Goal: Obtain resource: Obtain resource

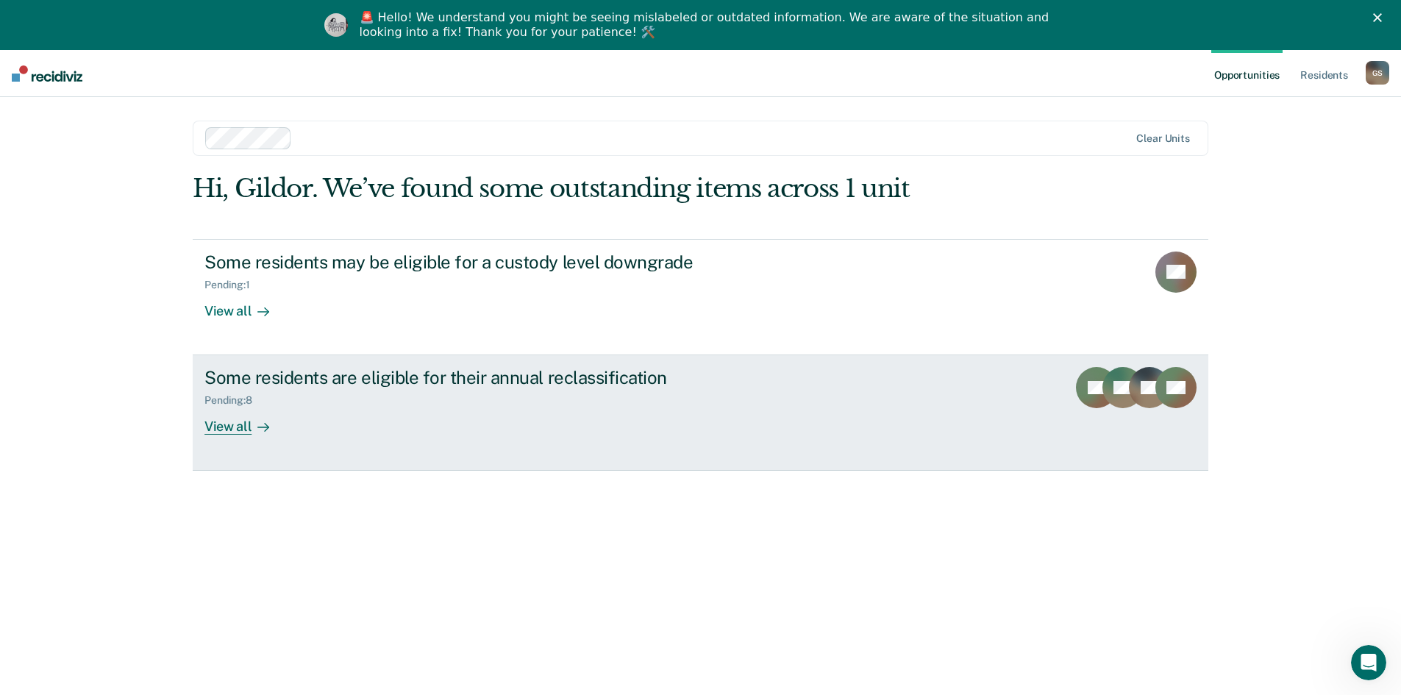
click at [231, 431] on div "View all" at bounding box center [245, 421] width 82 height 29
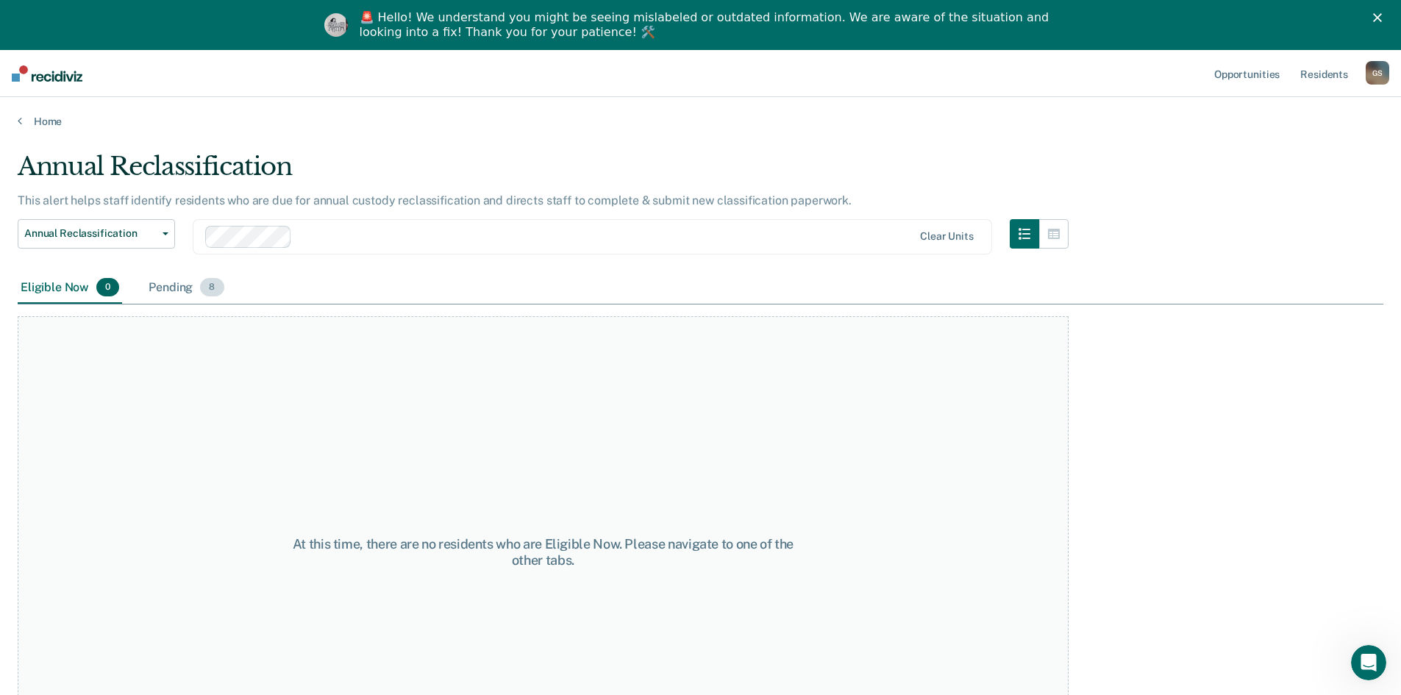
click at [174, 288] on div "Pending 8" at bounding box center [186, 288] width 81 height 32
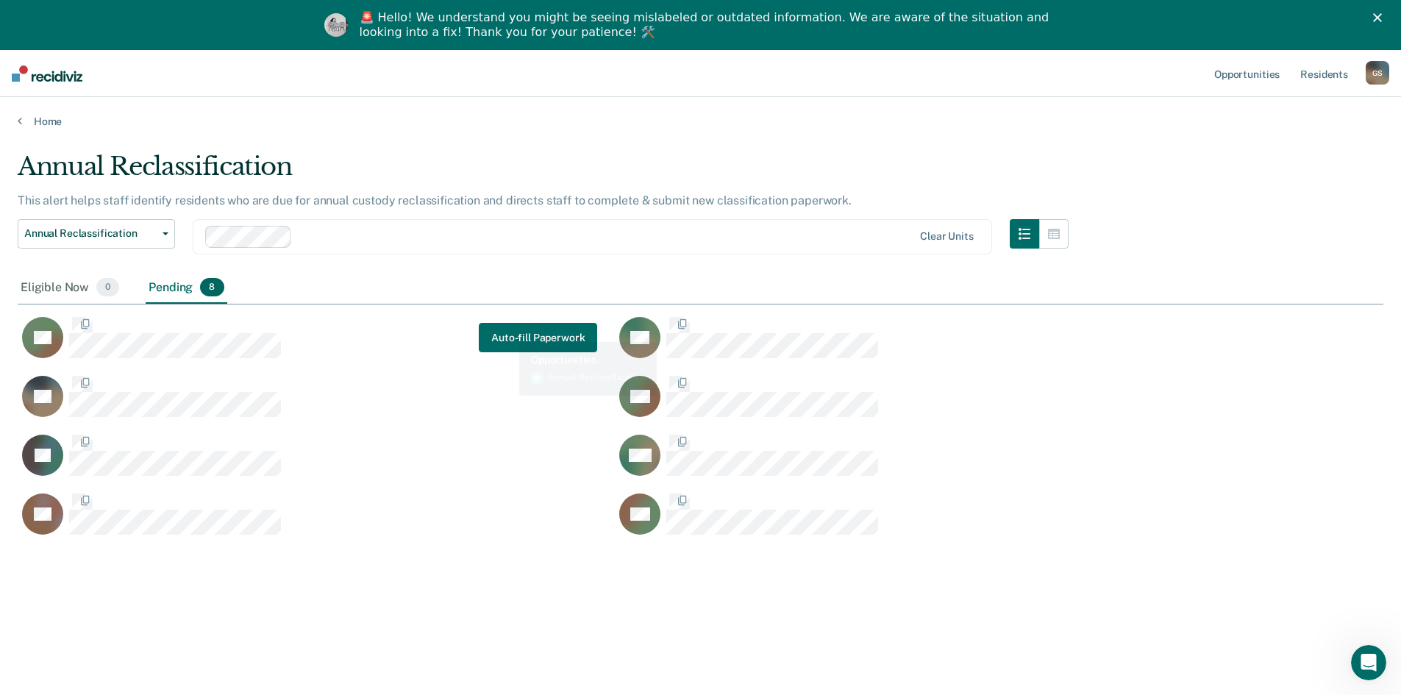
scroll to position [472, 1355]
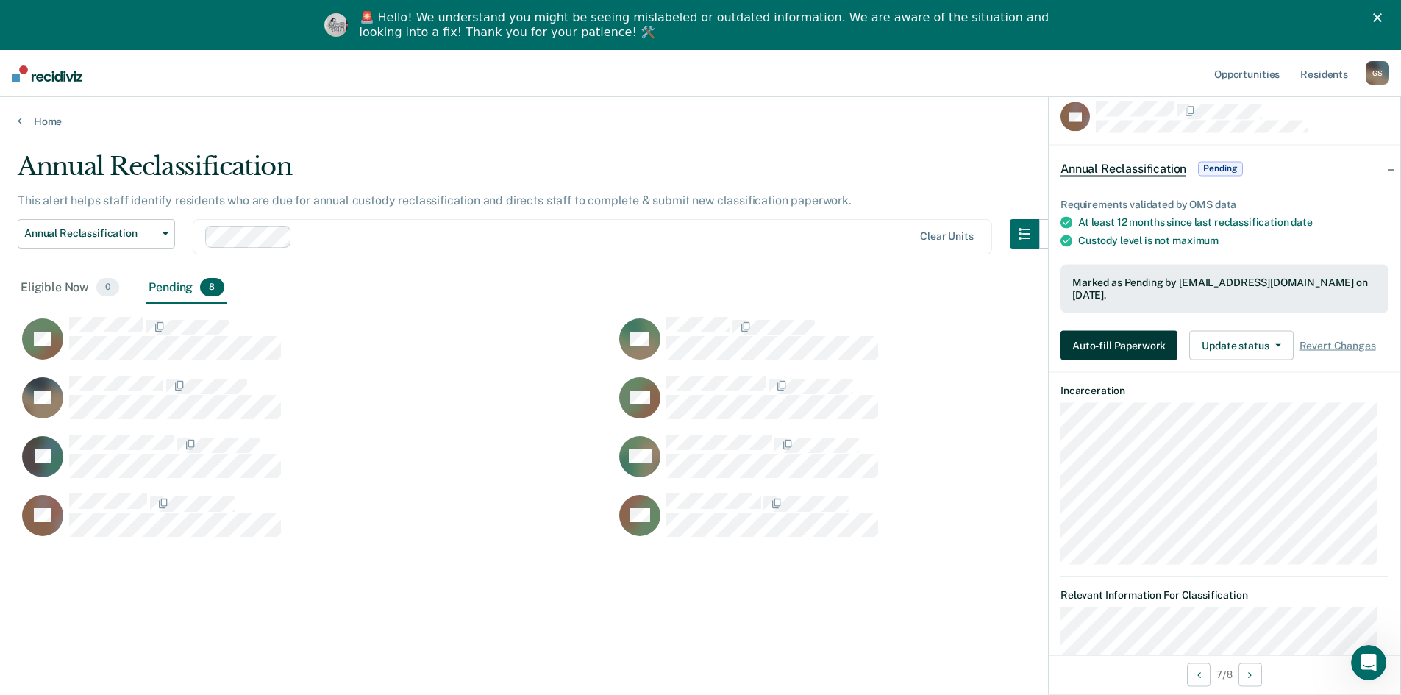
click at [427, 346] on button "Auto-fill Paperwork" at bounding box center [1118, 345] width 117 height 29
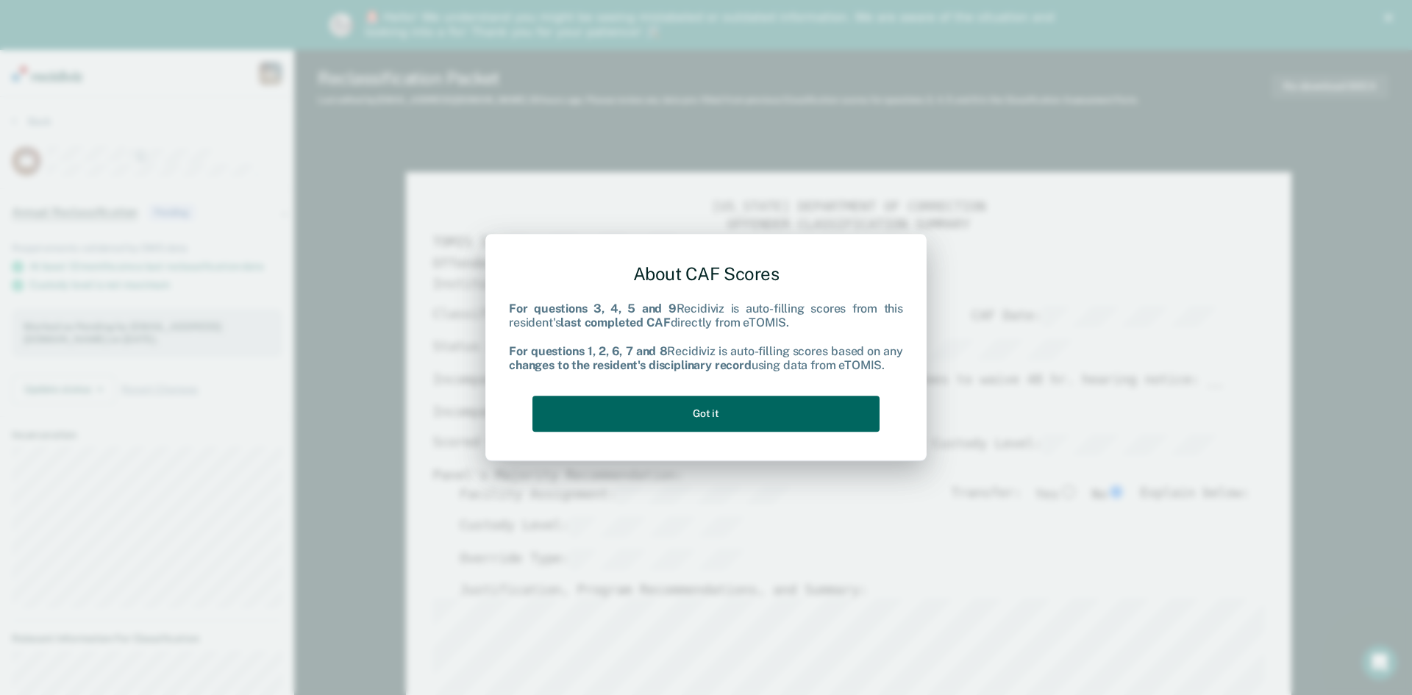
click at [427, 413] on button "Got it" at bounding box center [705, 414] width 347 height 36
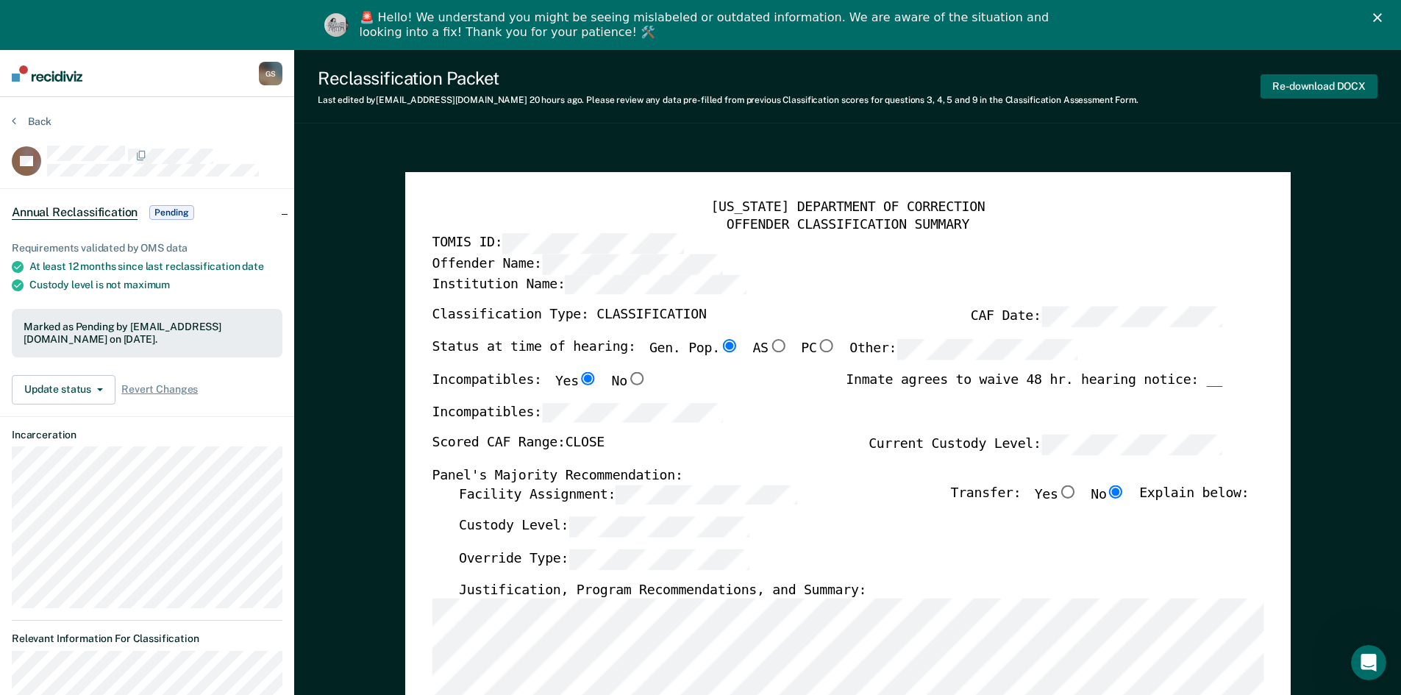
drag, startPoint x: 1307, startPoint y: 89, endPoint x: 1335, endPoint y: 90, distance: 28.0
click at [427, 89] on button "Re-download DOCX" at bounding box center [1318, 86] width 117 height 24
click at [40, 126] on button "Back" at bounding box center [32, 121] width 40 height 13
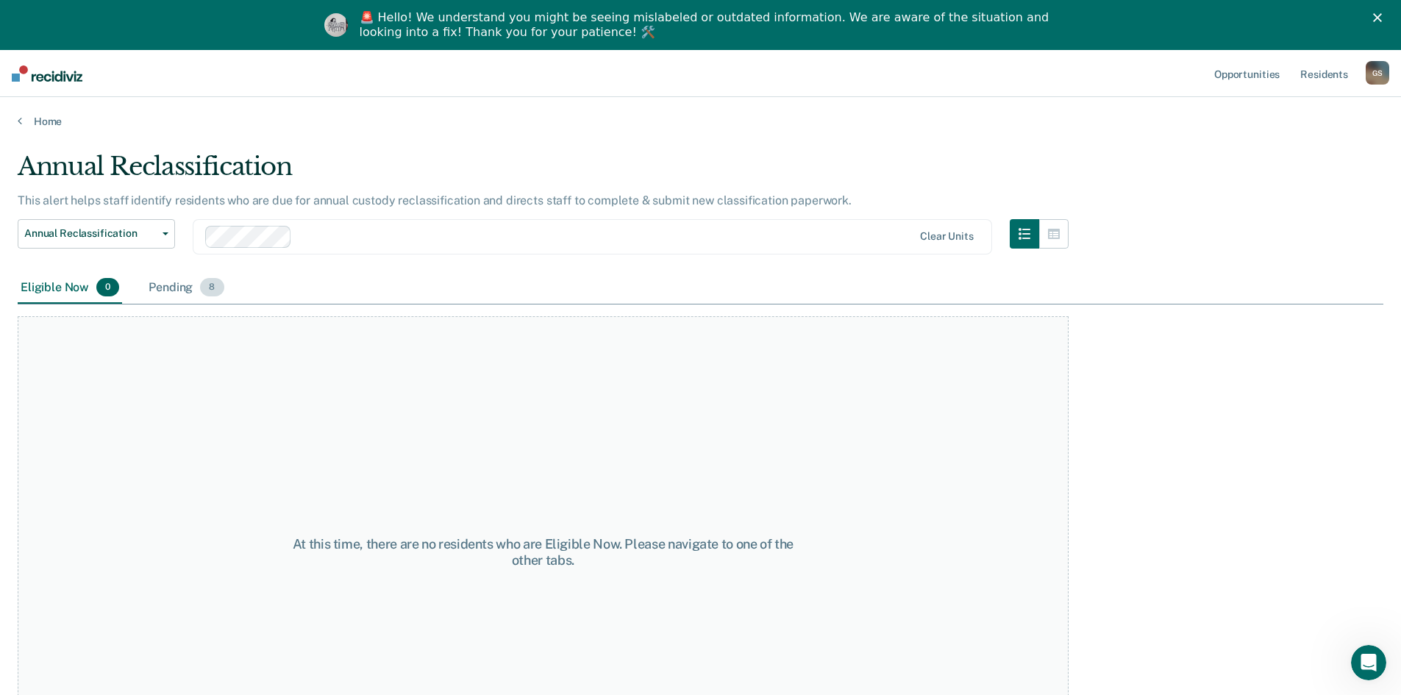
click at [213, 288] on span "8" at bounding box center [212, 287] width 24 height 19
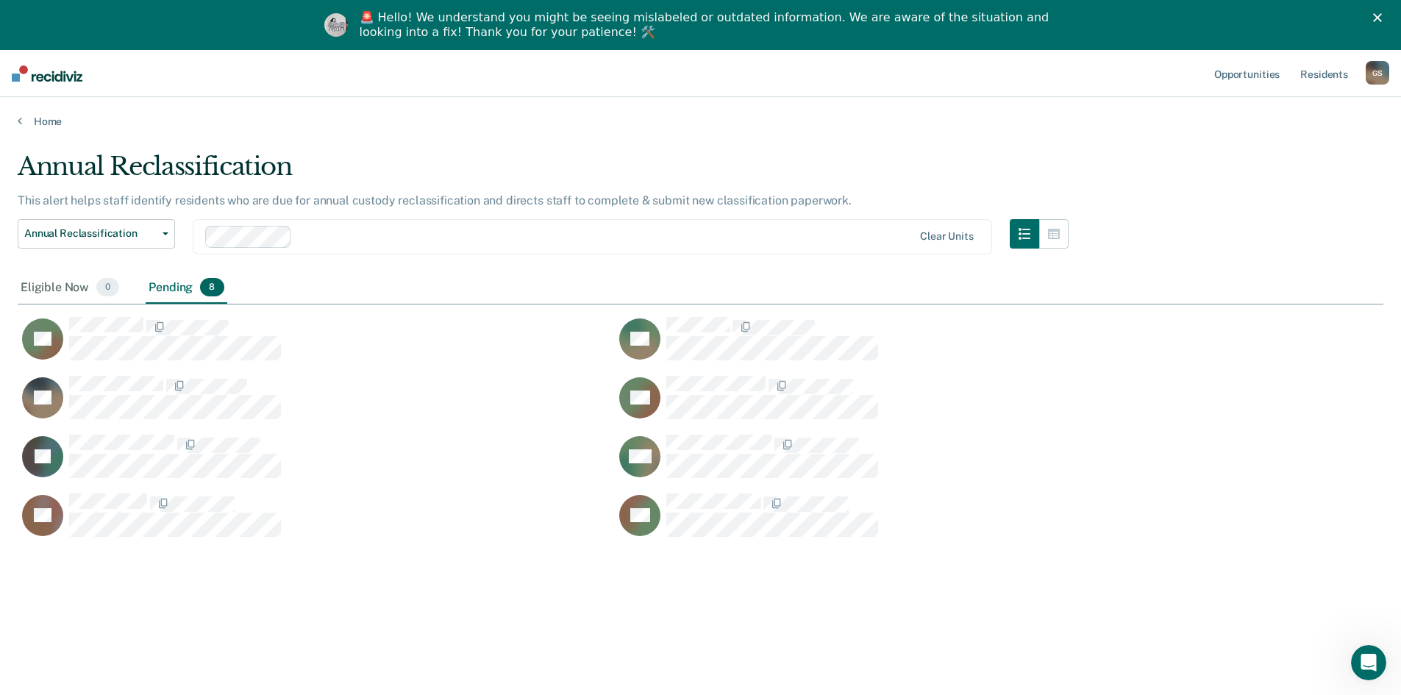
scroll to position [472, 1355]
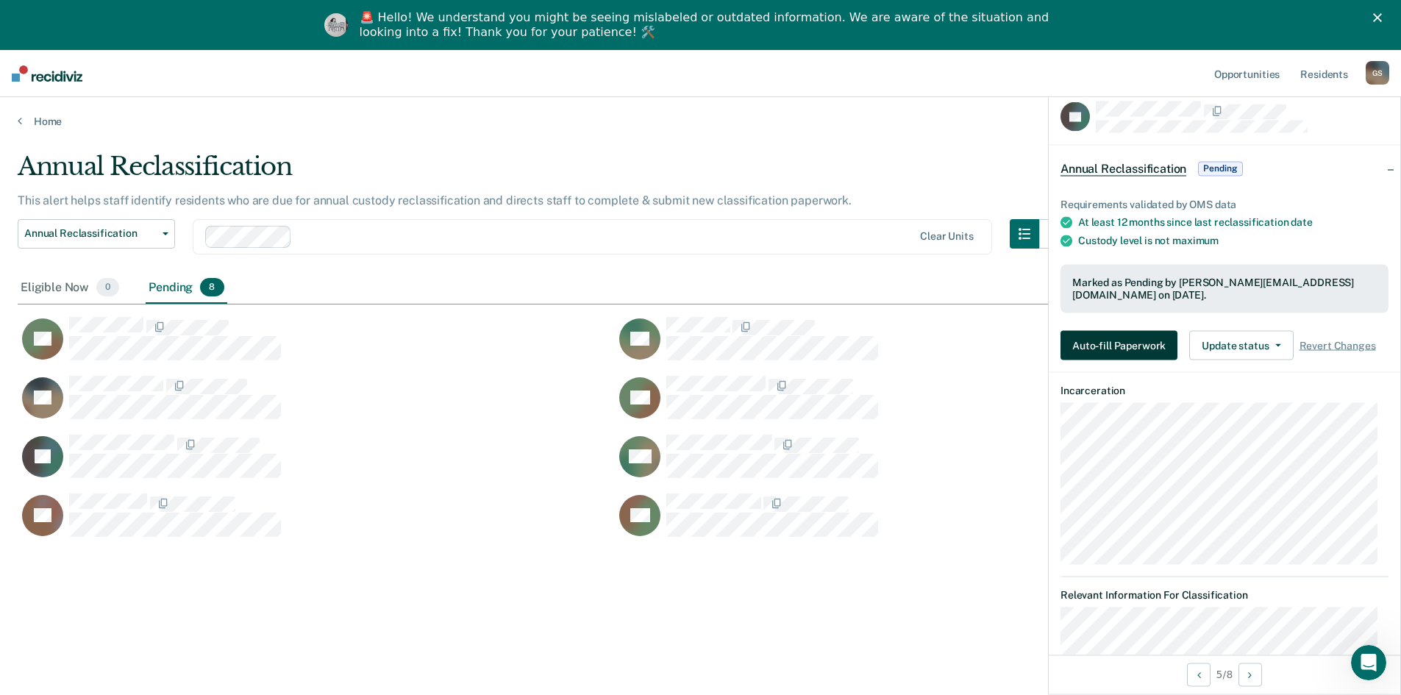
click at [427, 337] on button "Auto-fill Paperwork" at bounding box center [1118, 345] width 117 height 29
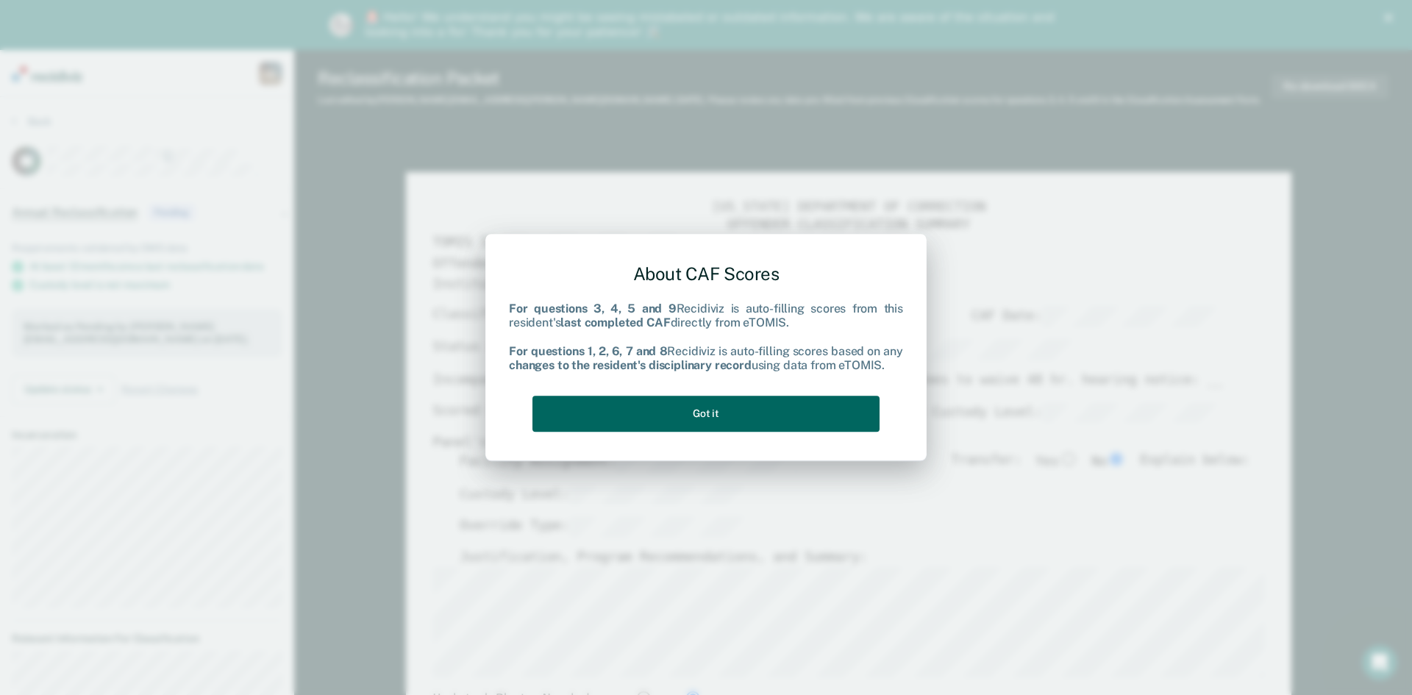
click at [427, 414] on button "Got it" at bounding box center [705, 414] width 347 height 36
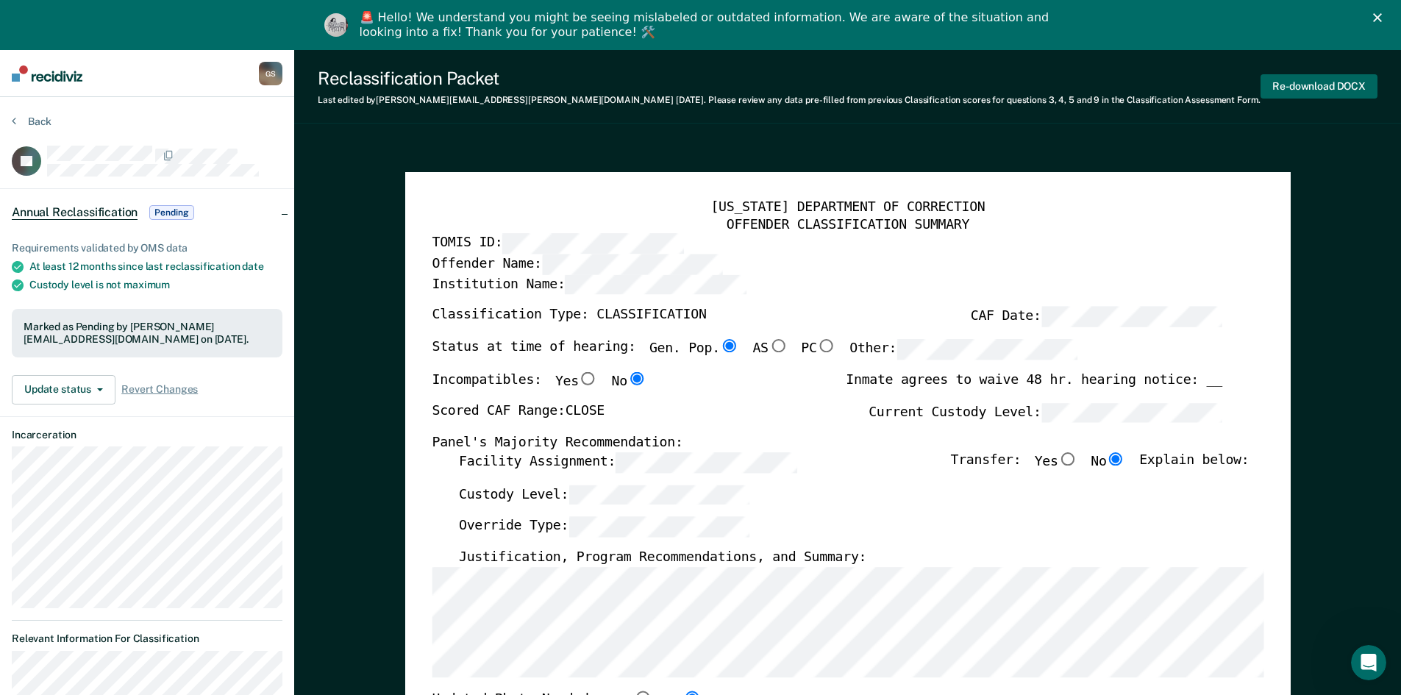
click at [427, 90] on button "Re-download DOCX" at bounding box center [1318, 86] width 117 height 24
type textarea "x"
